Goal: Task Accomplishment & Management: Use online tool/utility

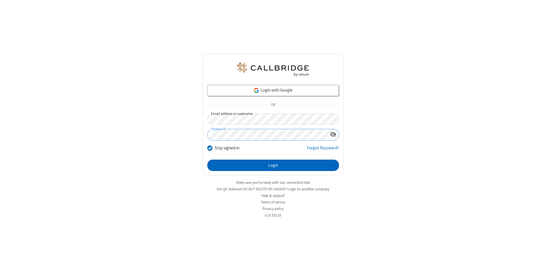
click at [273, 165] on button "Login" at bounding box center [273, 165] width 132 height 11
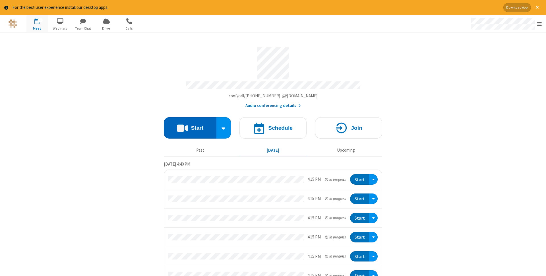
click at [190, 126] on button "Start" at bounding box center [190, 127] width 53 height 21
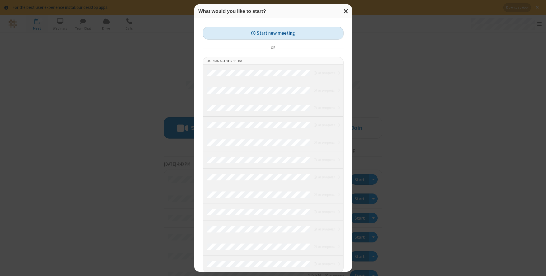
click at [273, 33] on button "Start new meeting" at bounding box center [273, 33] width 141 height 13
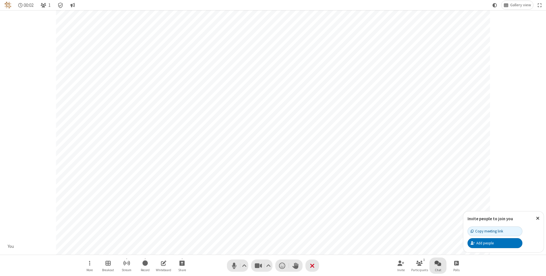
click at [438, 263] on span "Open chat" at bounding box center [438, 262] width 7 height 7
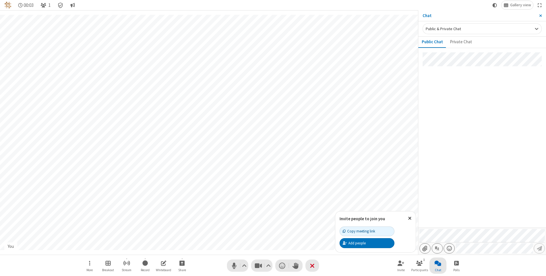
type input "C:\fakepath\doc_test.docx"
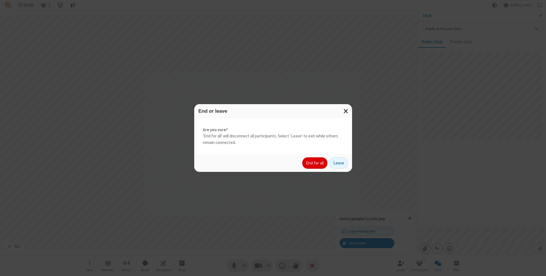
click at [315, 163] on button "End for all" at bounding box center [314, 162] width 25 height 11
